Goal: Transaction & Acquisition: Subscribe to service/newsletter

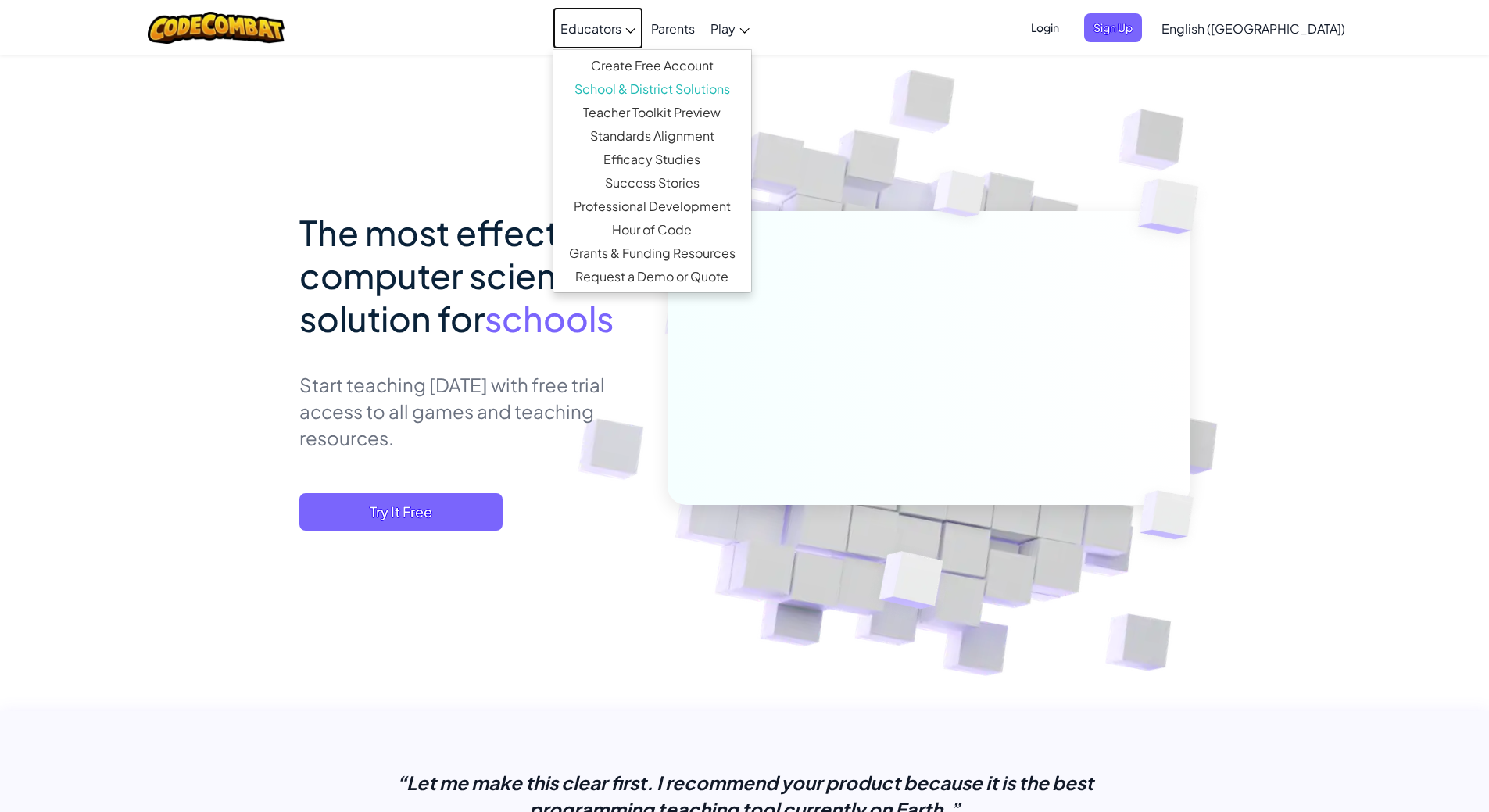
click at [621, 34] on span "Educators" at bounding box center [590, 28] width 61 height 16
click at [1142, 28] on span "Sign Up" at bounding box center [1113, 27] width 58 height 29
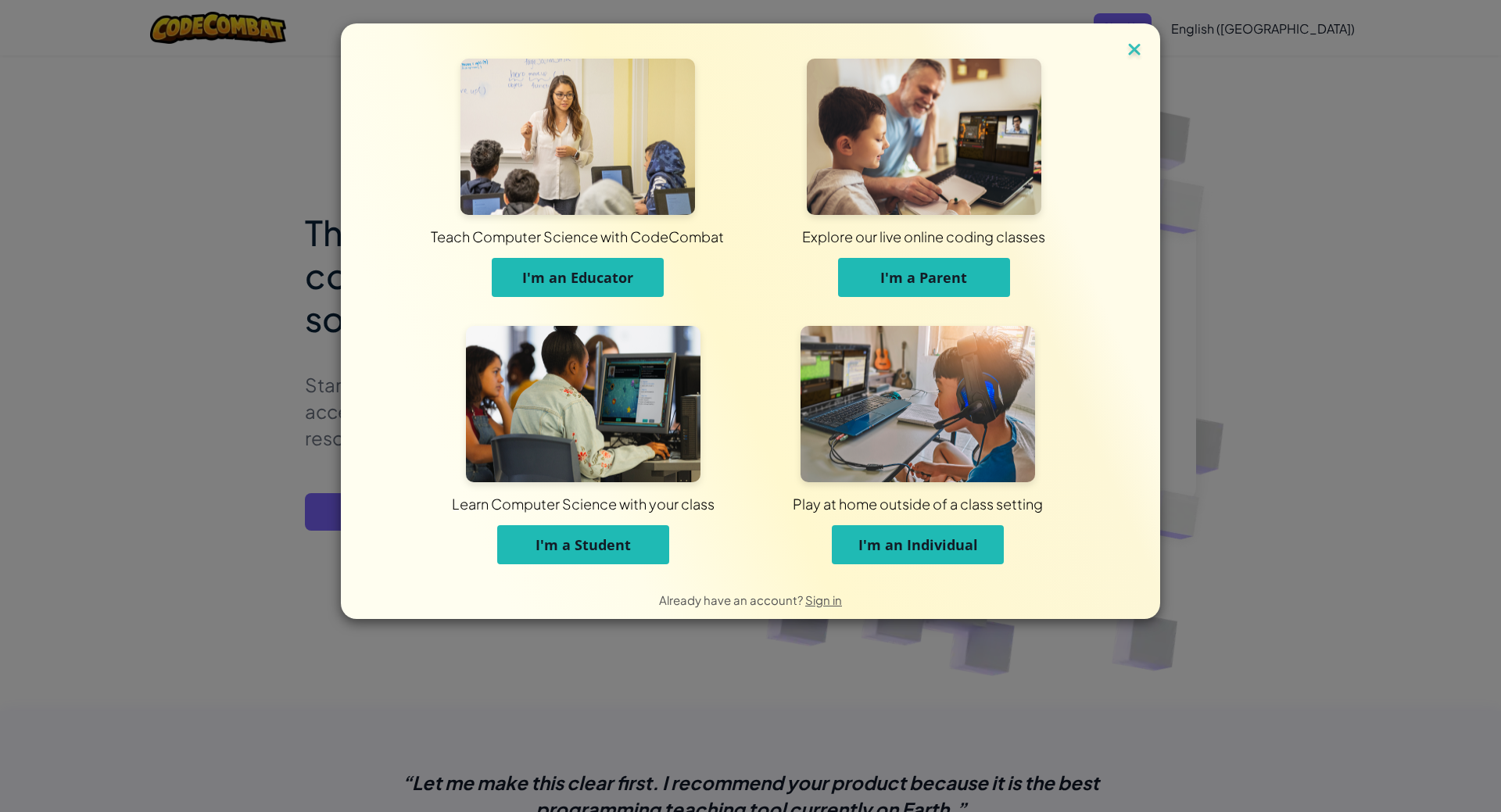
click at [1135, 47] on img at bounding box center [1134, 50] width 20 height 23
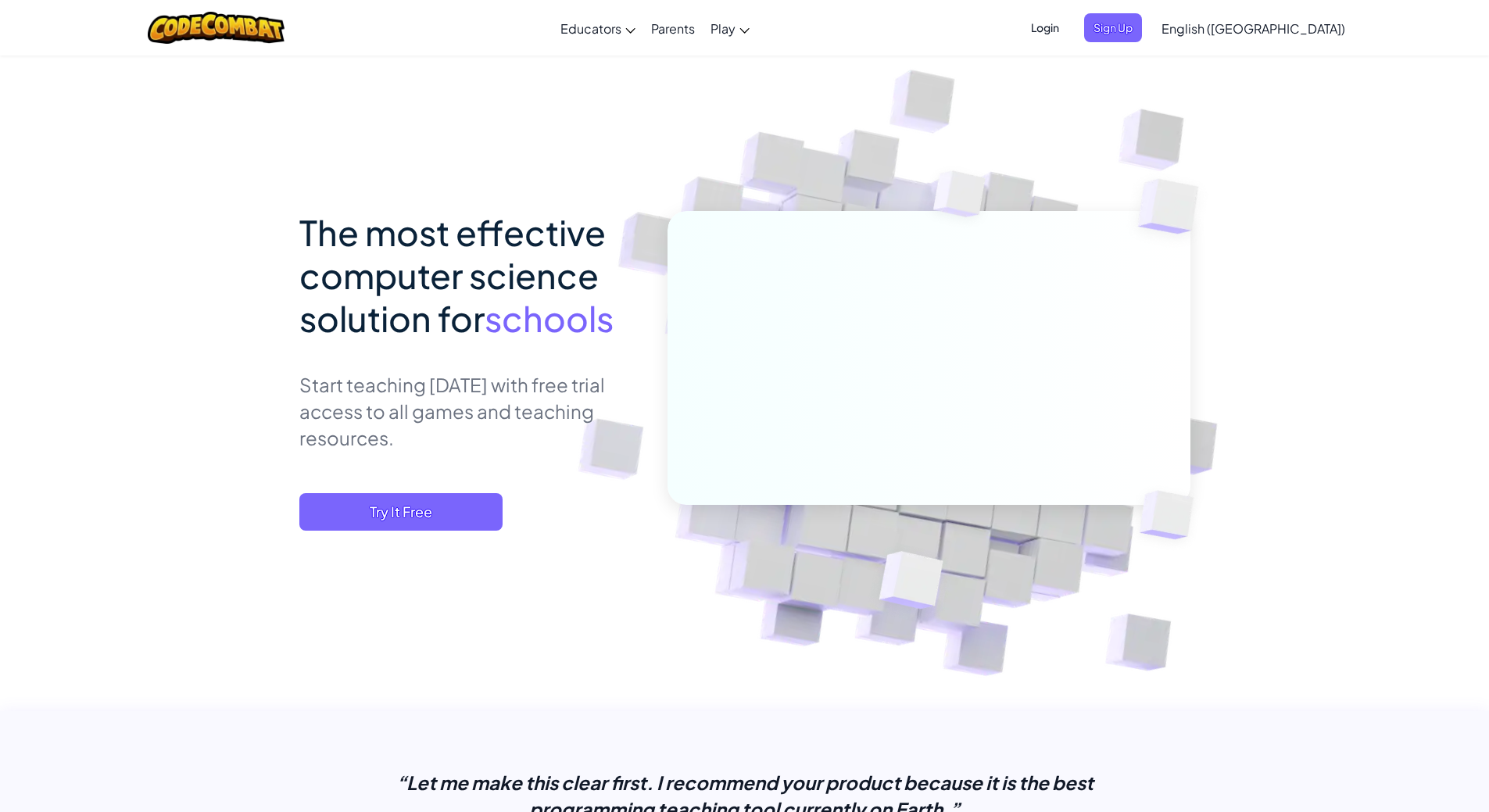
click at [1068, 35] on span "Login" at bounding box center [1045, 27] width 47 height 29
